Goal: Communication & Community: Connect with others

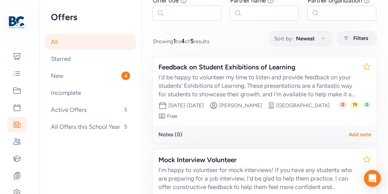
scroll to position [66, 0]
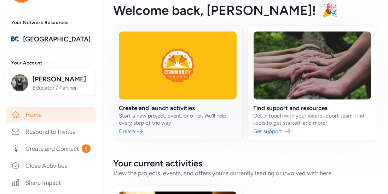
scroll to position [6, 0]
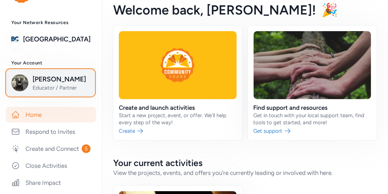
click at [40, 78] on span "[PERSON_NAME]" at bounding box center [61, 79] width 57 height 10
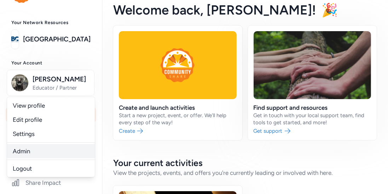
click at [18, 148] on link "Admin" at bounding box center [51, 151] width 88 height 14
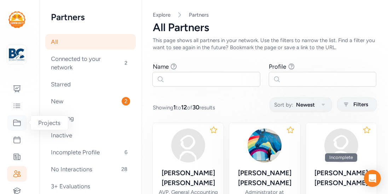
click at [20, 123] on icon at bounding box center [16, 123] width 7 height 6
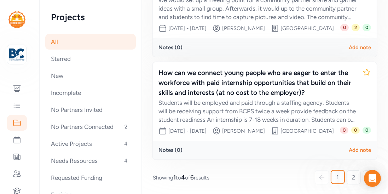
scroll to position [405, 0]
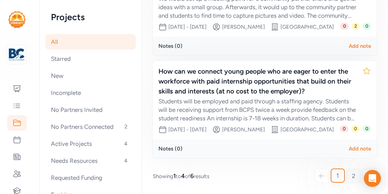
click at [355, 181] on link "2" at bounding box center [354, 176] width 14 height 14
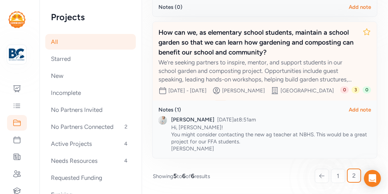
scroll to position [223, 0]
click at [246, 42] on div "How can we, as elementary school students, maintain a school garden so that we …" at bounding box center [258, 43] width 199 height 30
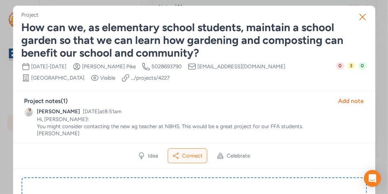
click at [190, 154] on span "Connect" at bounding box center [192, 155] width 21 height 7
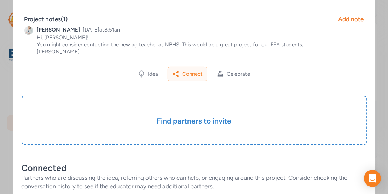
scroll to position [82, 0]
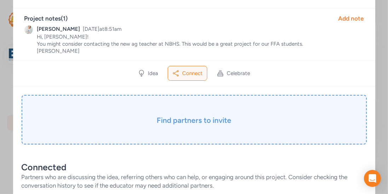
click at [204, 123] on h3 "Find partners to invite" at bounding box center [194, 120] width 310 height 10
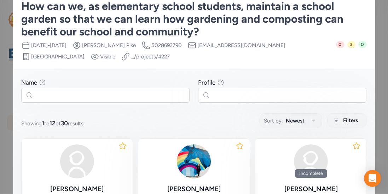
scroll to position [29, 0]
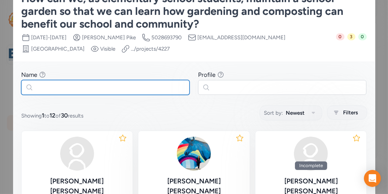
click at [126, 91] on input "text" at bounding box center [105, 87] width 169 height 15
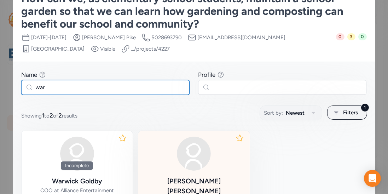
type input "war"
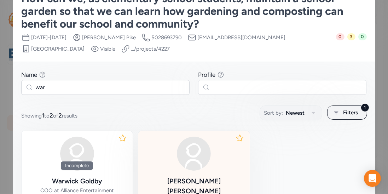
click at [203, 176] on div "Lynette Ward" at bounding box center [194, 186] width 100 height 20
